Goal: Transaction & Acquisition: Purchase product/service

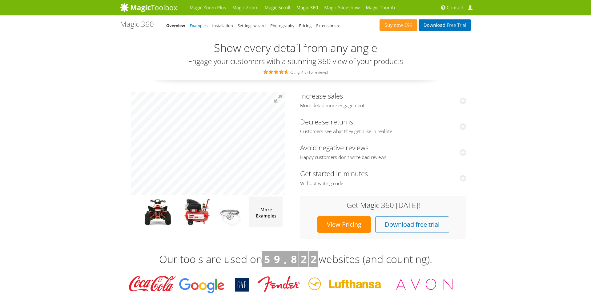
click at [195, 23] on link "Examples" at bounding box center [199, 26] width 18 height 6
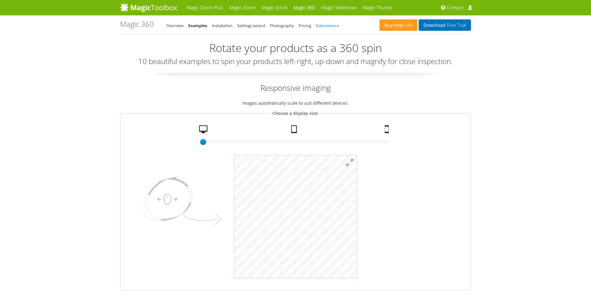
click at [336, 25] on link "Extensions" at bounding box center [327, 26] width 23 height 6
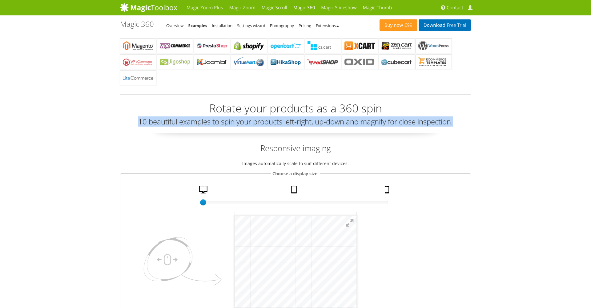
drag, startPoint x: 487, startPoint y: 115, endPoint x: 487, endPoint y: 104, distance: 11.7
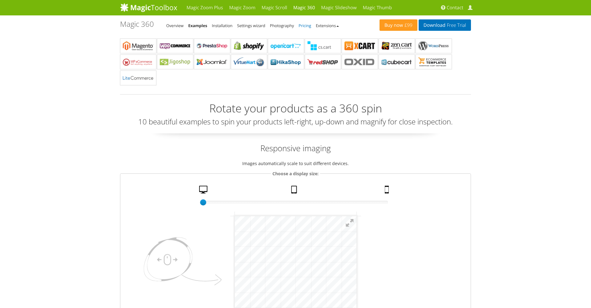
click at [307, 27] on link "Pricing" at bounding box center [305, 26] width 13 height 6
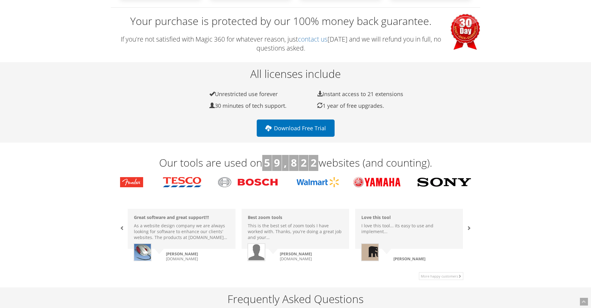
scroll to position [196, 0]
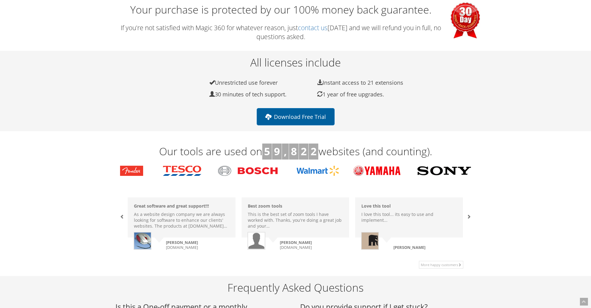
click at [317, 114] on link "Download Free Trial" at bounding box center [296, 116] width 78 height 17
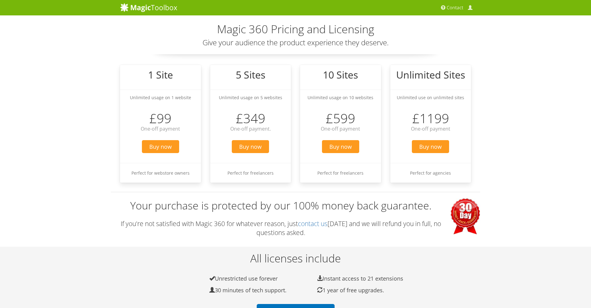
scroll to position [0, 0]
click at [134, 8] on img at bounding box center [148, 7] width 57 height 9
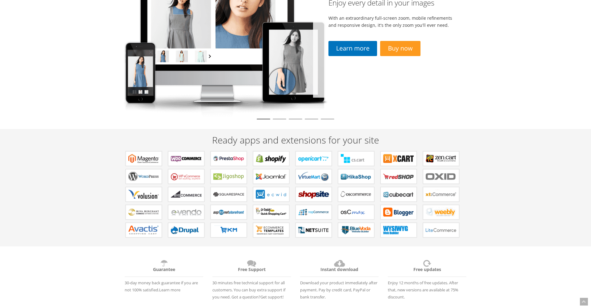
scroll to position [60, 0]
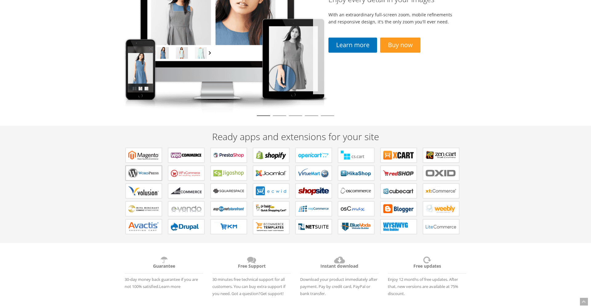
click at [148, 174] on b "Plugins for WordPress" at bounding box center [143, 172] width 31 height 9
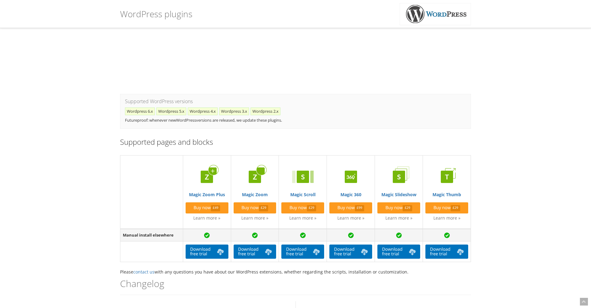
scroll to position [112, 0]
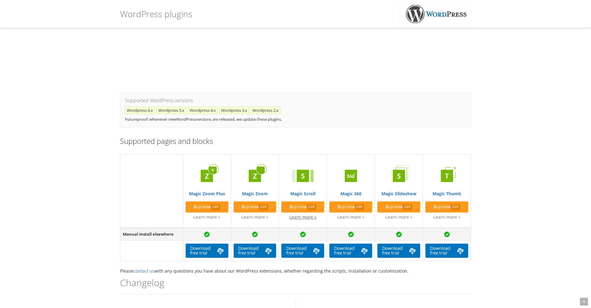
click at [303, 216] on link "Learn more »" at bounding box center [302, 217] width 27 height 6
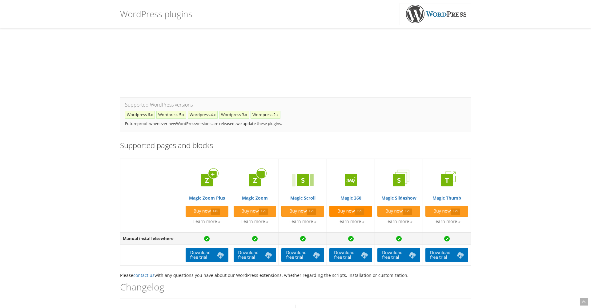
click at [351, 206] on link "Buy now £99" at bounding box center [350, 211] width 43 height 11
click at [354, 179] on img at bounding box center [351, 180] width 25 height 25
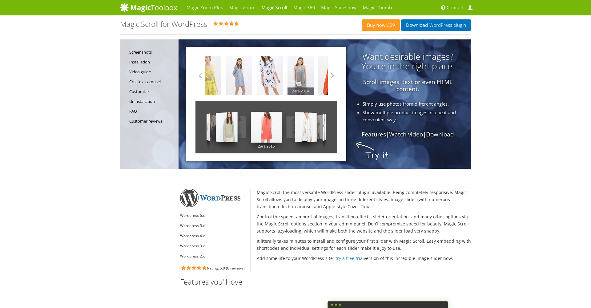
drag, startPoint x: 271, startPoint y: 74, endPoint x: 309, endPoint y: 78, distance: 37.8
click at [307, 77] on link "Zara 2014" at bounding box center [300, 75] width 26 height 38
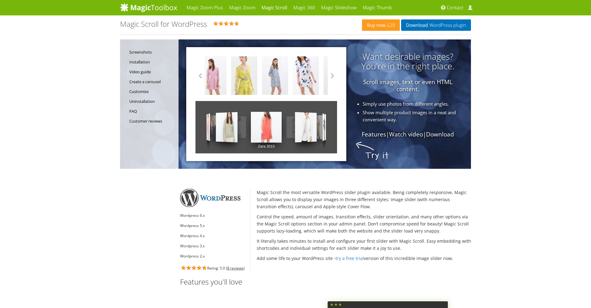
drag, startPoint x: 259, startPoint y: 75, endPoint x: 251, endPoint y: 101, distance: 26.8
click at [259, 76] on div "Zara 2014" at bounding box center [244, 75] width 31 height 38
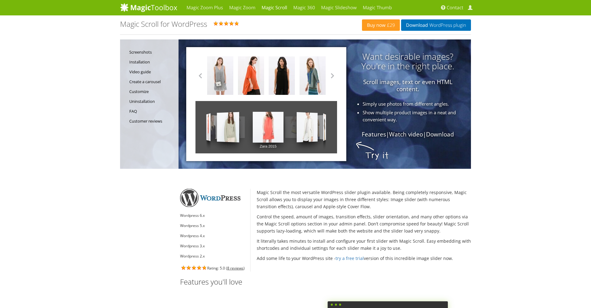
drag, startPoint x: 257, startPoint y: 116, endPoint x: 267, endPoint y: 119, distance: 10.2
click at [269, 119] on link "Zara 2015" at bounding box center [268, 127] width 31 height 52
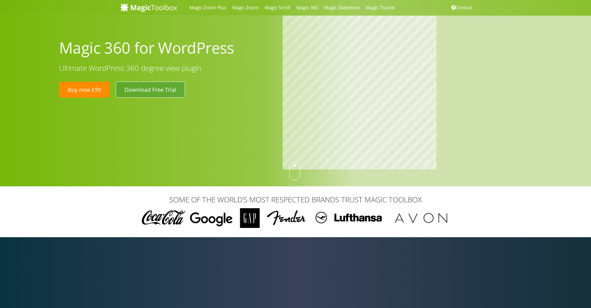
click at [169, 90] on link "Download Free Trial" at bounding box center [150, 90] width 69 height 16
